Goal: Entertainment & Leisure: Consume media (video, audio)

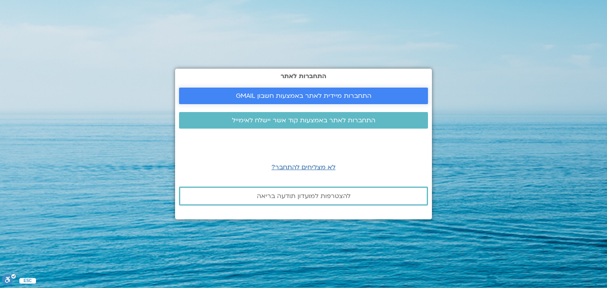
click at [321, 93] on span "התחברות מיידית לאתר באמצעות חשבון GMAIL" at bounding box center [303, 95] width 135 height 7
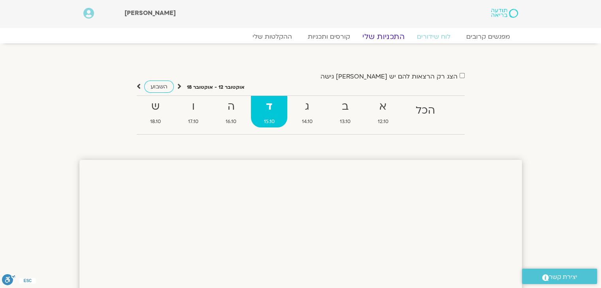
click at [391, 37] on link "התכניות שלי" at bounding box center [383, 36] width 61 height 9
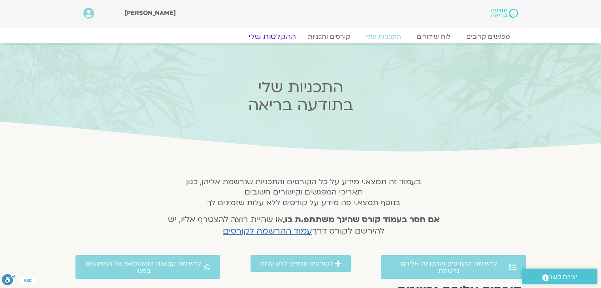
click at [284, 34] on link "ההקלטות שלי" at bounding box center [272, 36] width 66 height 9
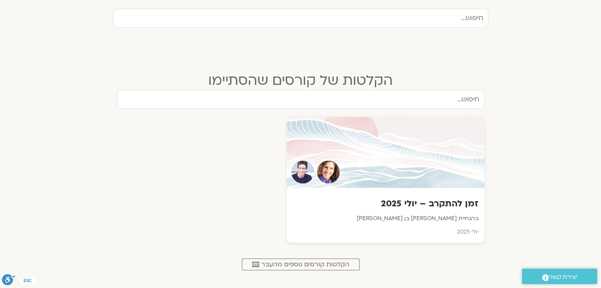
scroll to position [300, 0]
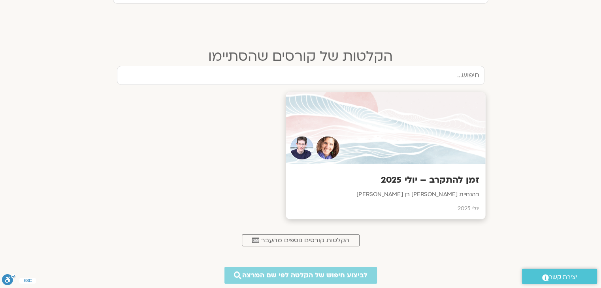
click at [422, 173] on div "זמן להתקרב – יולי 2025 בהנחיית שאנייה כהן בן חיים וערן טייכר יולי 2025" at bounding box center [385, 191] width 199 height 55
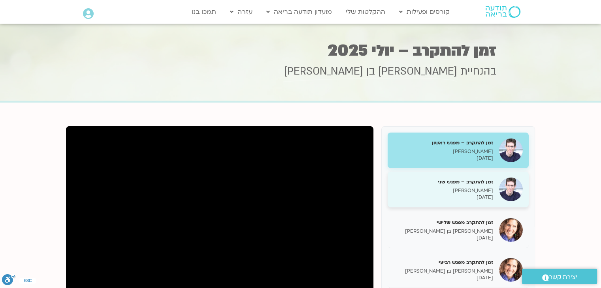
click at [522, 180] on div "זמן להתקרב – מפגש שני [PERSON_NAME] [DATE]" at bounding box center [457, 190] width 141 height 36
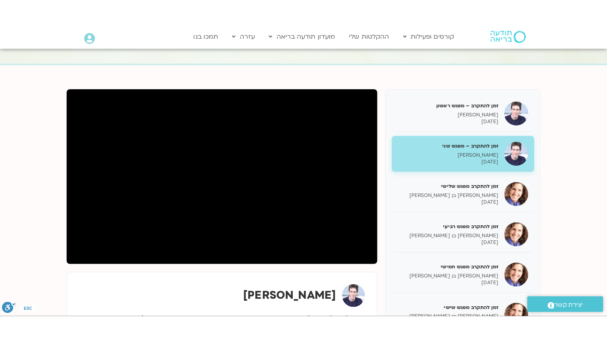
scroll to position [75, 0]
